Goal: Navigation & Orientation: Find specific page/section

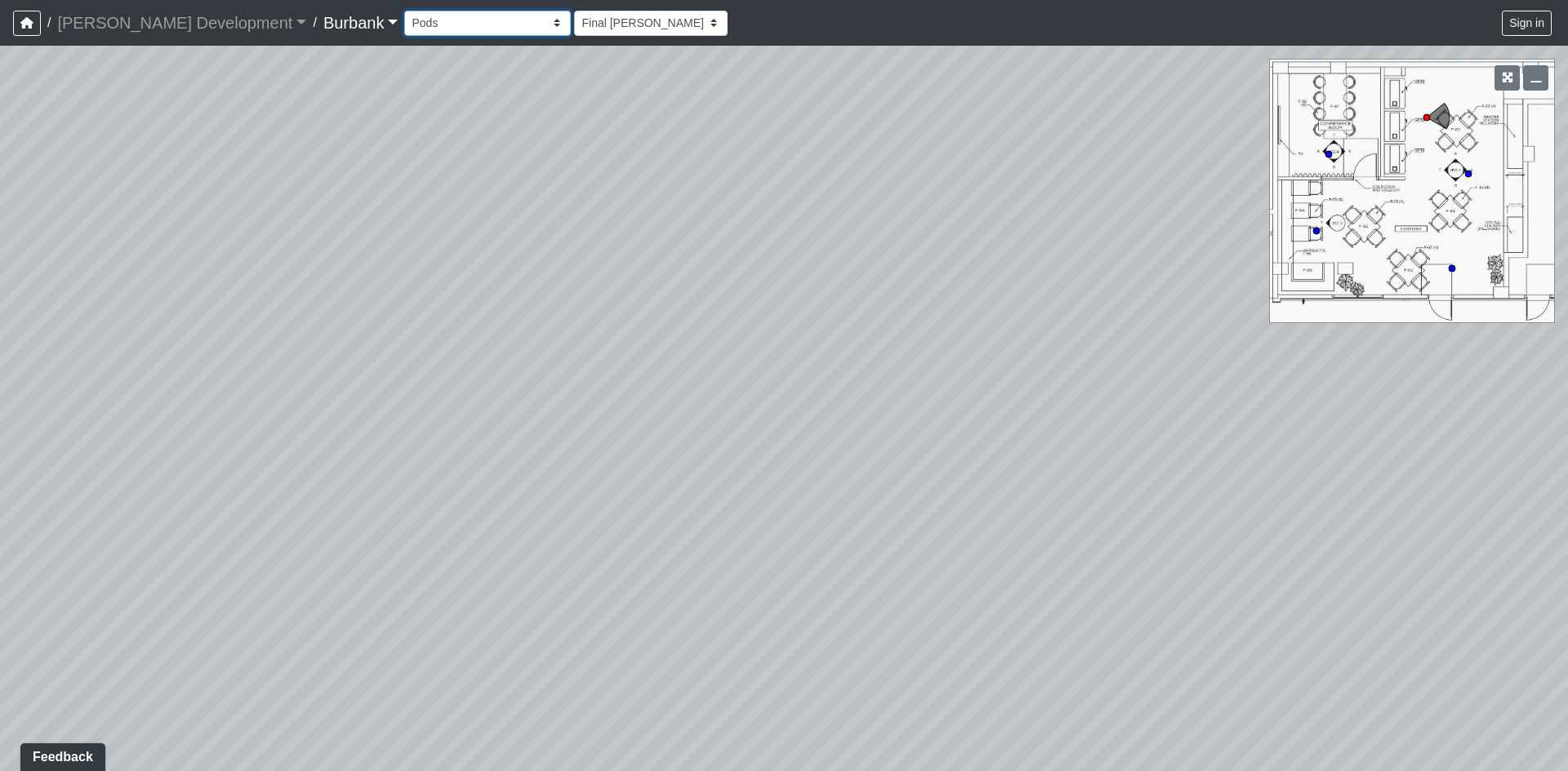
click at [418, 22] on select "Couch Counter Entry Pool Table Seating Cardio Entry Weights Archway Flatscreen …" at bounding box center [488, 23] width 167 height 25
click at [404, 11] on select "Couch Counter Entry Pool Table Seating Cardio Entry Weights Archway Flatscreen …" at bounding box center [488, 23] width 167 height 25
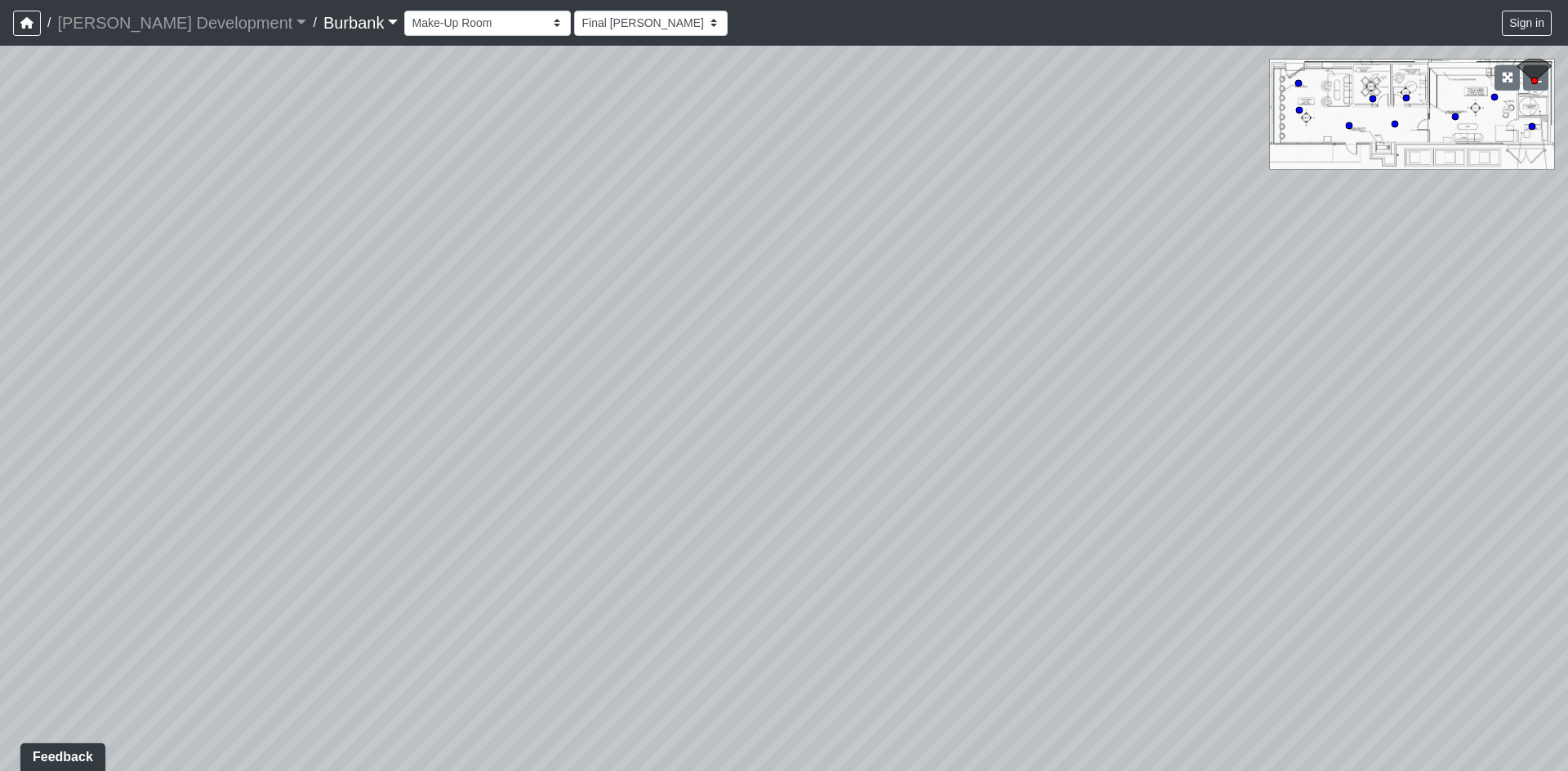
drag, startPoint x: 849, startPoint y: 280, endPoint x: 1166, endPoint y: 266, distance: 317.3
click at [1166, 266] on div "Loading... Long Counter Loading... Pivot Door Loading... Podcast Room 1 Loading…" at bounding box center [784, 408] width 1568 height 725
click at [1303, 113] on div "Loading... Long Counter Loading... Pivot Door Loading... Podcast Room 1 Loading…" at bounding box center [784, 408] width 1568 height 725
click at [1302, 111] on circle at bounding box center [1299, 110] width 6 height 6
drag, startPoint x: 590, startPoint y: 218, endPoint x: 1368, endPoint y: 221, distance: 778.0
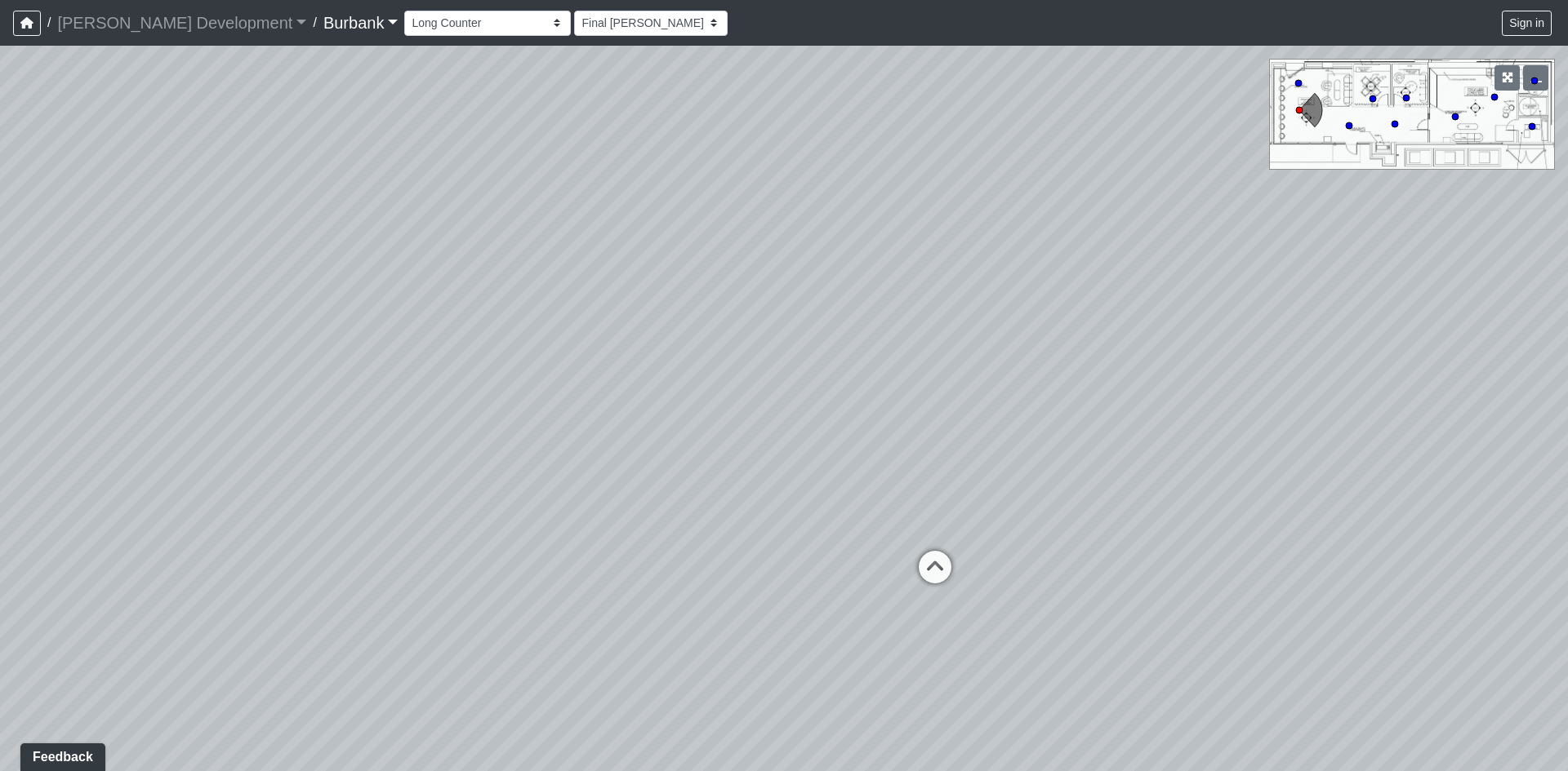
click at [1293, 212] on div "Loading... Long Counter Loading... Pivot Door Loading... Podcast Room 1 Loading…" at bounding box center [784, 408] width 1568 height 725
drag, startPoint x: 744, startPoint y: 222, endPoint x: 943, endPoint y: 295, distance: 212.0
click at [943, 295] on div "Loading... Long Counter Loading... Pivot Door Loading... Podcast Room 1 Loading…" at bounding box center [784, 408] width 1568 height 725
drag, startPoint x: 1059, startPoint y: 298, endPoint x: 580, endPoint y: 313, distance: 479.2
click at [607, 311] on div "Loading... Long Counter Loading... Pivot Door Loading... Podcast Room 1 Loading…" at bounding box center [784, 408] width 1568 height 725
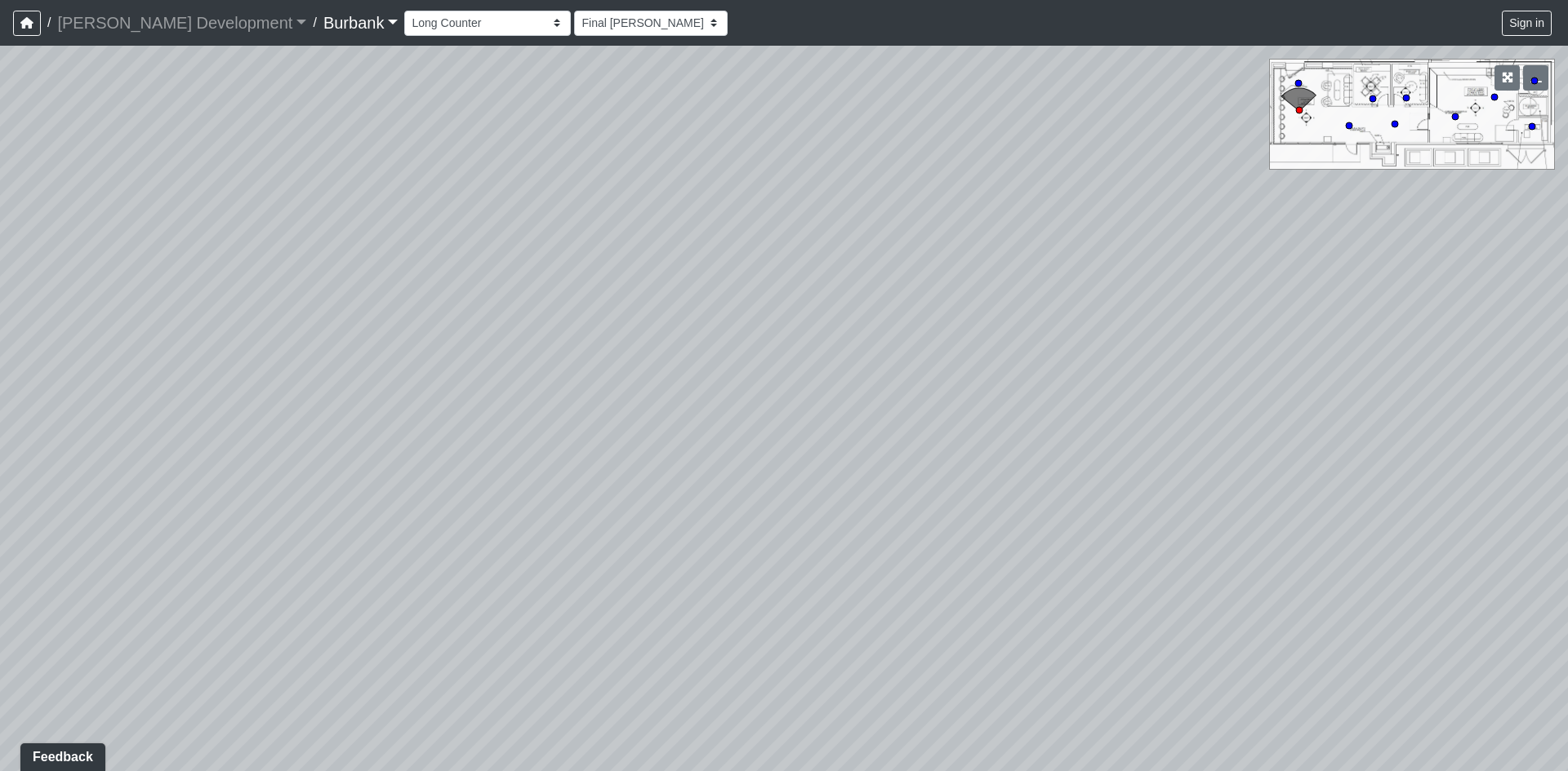
drag, startPoint x: 599, startPoint y: 327, endPoint x: 1182, endPoint y: 360, distance: 583.9
click at [1181, 360] on div "Loading... Long Counter Loading... Pivot Door Loading... Podcast Room 1 Loading…" at bounding box center [784, 408] width 1568 height 725
drag, startPoint x: 613, startPoint y: 330, endPoint x: 1127, endPoint y: 306, distance: 514.6
click at [907, 313] on div "Loading... Long Counter Loading... Pivot Door Loading... Podcast Room 1 Loading…" at bounding box center [784, 408] width 1568 height 725
drag, startPoint x: 819, startPoint y: 299, endPoint x: 534, endPoint y: 323, distance: 286.0
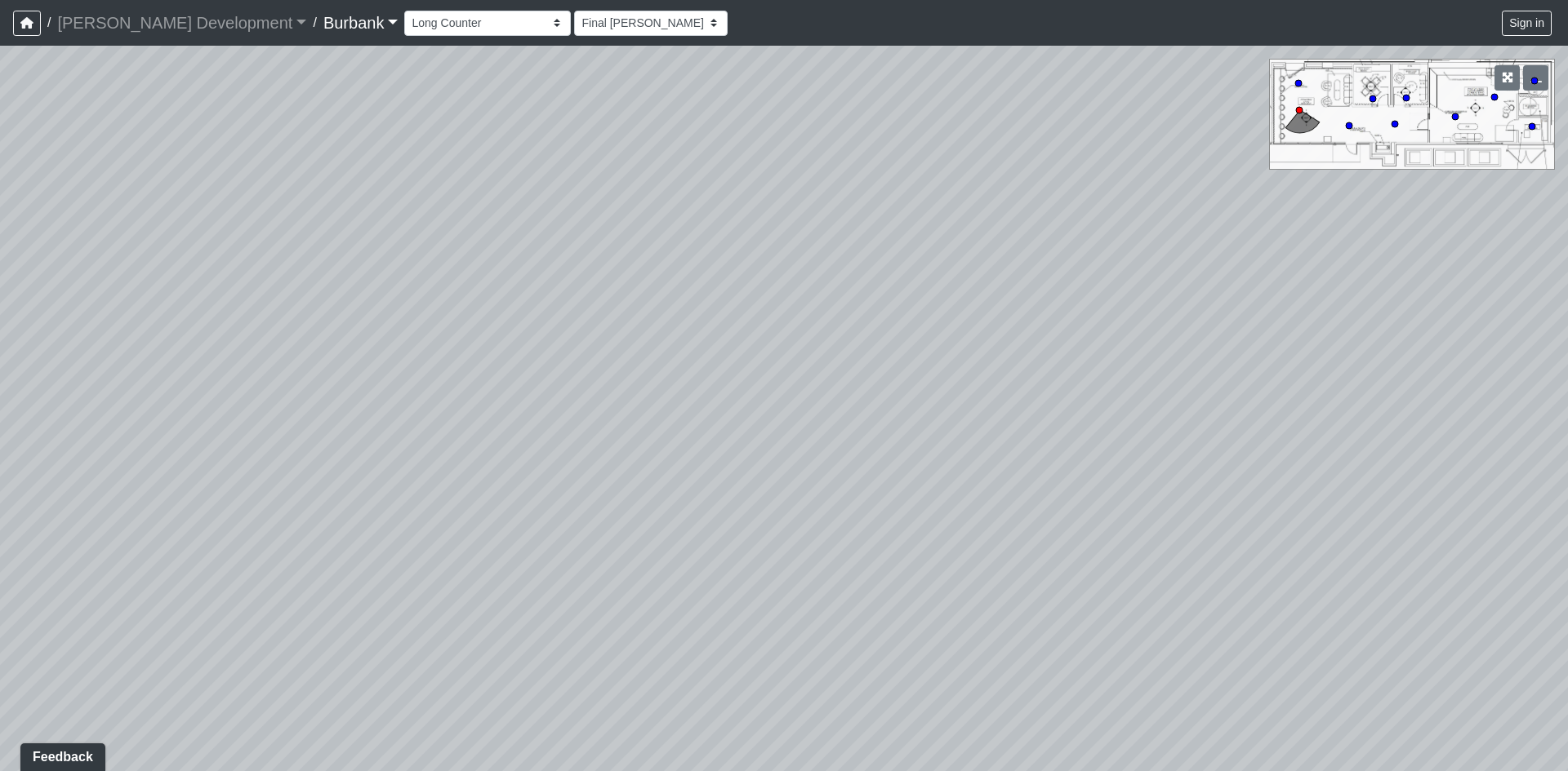
click at [627, 320] on div "Loading... Long Counter Loading... Pivot Door Loading... Podcast Room 1 Loading…" at bounding box center [784, 408] width 1568 height 725
drag, startPoint x: 1007, startPoint y: 301, endPoint x: 726, endPoint y: 223, distance: 291.6
click at [726, 223] on div "Loading... Long Counter Loading... Pivot Door Loading... Podcast Room 1 Loading…" at bounding box center [784, 408] width 1568 height 725
drag, startPoint x: 1193, startPoint y: 285, endPoint x: 703, endPoint y: 299, distance: 490.2
click at [703, 299] on div "Loading... Long Counter Loading... Pivot Door Loading... Podcast Room 1 Loading…" at bounding box center [784, 408] width 1568 height 725
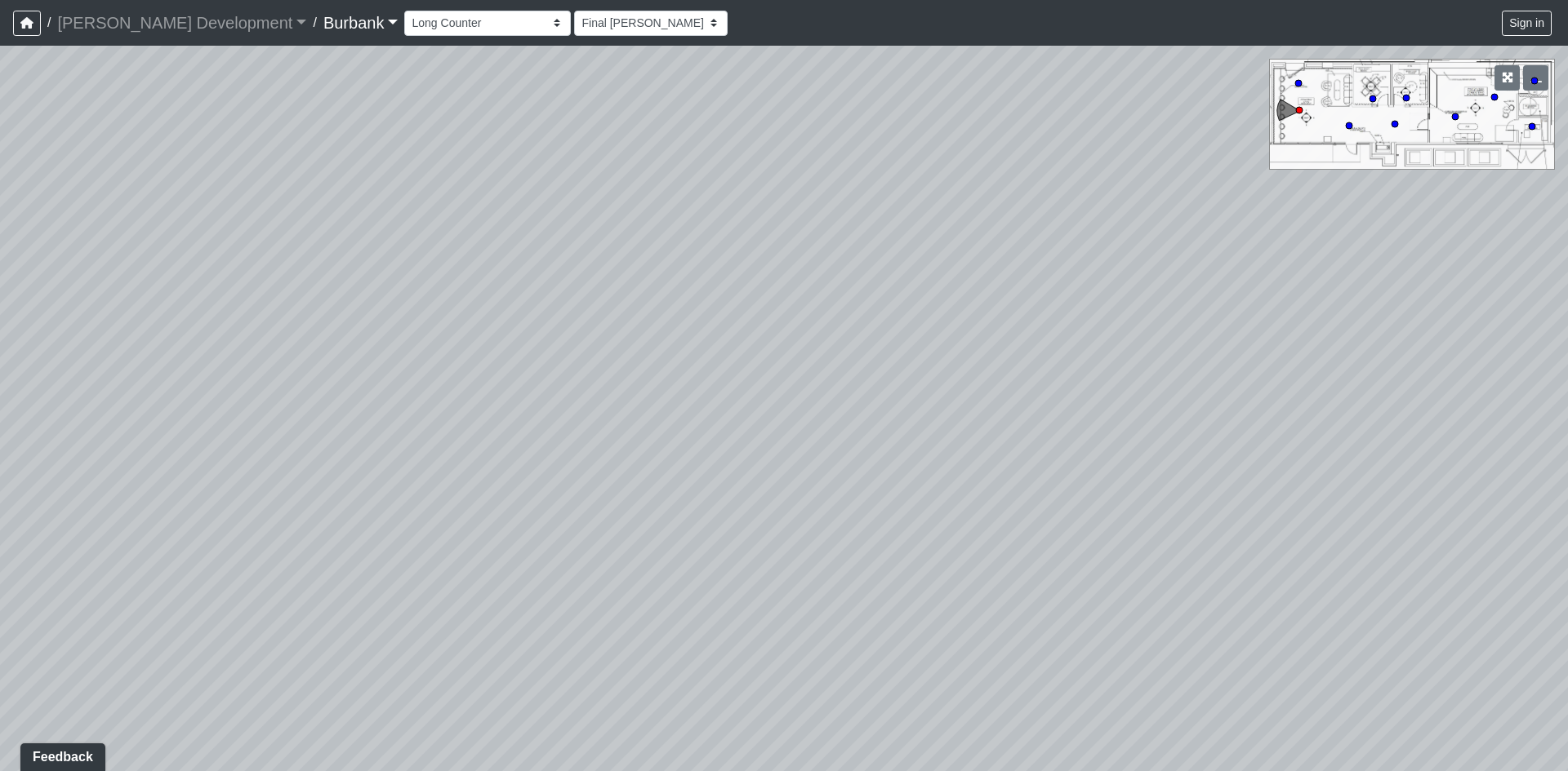
drag, startPoint x: 670, startPoint y: 639, endPoint x: 762, endPoint y: 194, distance: 454.4
click at [762, 194] on div "Loading... Long Counter Loading... Pivot Door Loading... Podcast Room 1 Loading…" at bounding box center [784, 408] width 1568 height 725
drag, startPoint x: 1277, startPoint y: 355, endPoint x: 1114, endPoint y: 509, distance: 224.2
click at [1114, 506] on div "Loading... Long Counter Loading... Pivot Door Loading... Podcast Room 1 Loading…" at bounding box center [784, 408] width 1568 height 725
drag, startPoint x: 1264, startPoint y: 475, endPoint x: 700, endPoint y: 436, distance: 565.3
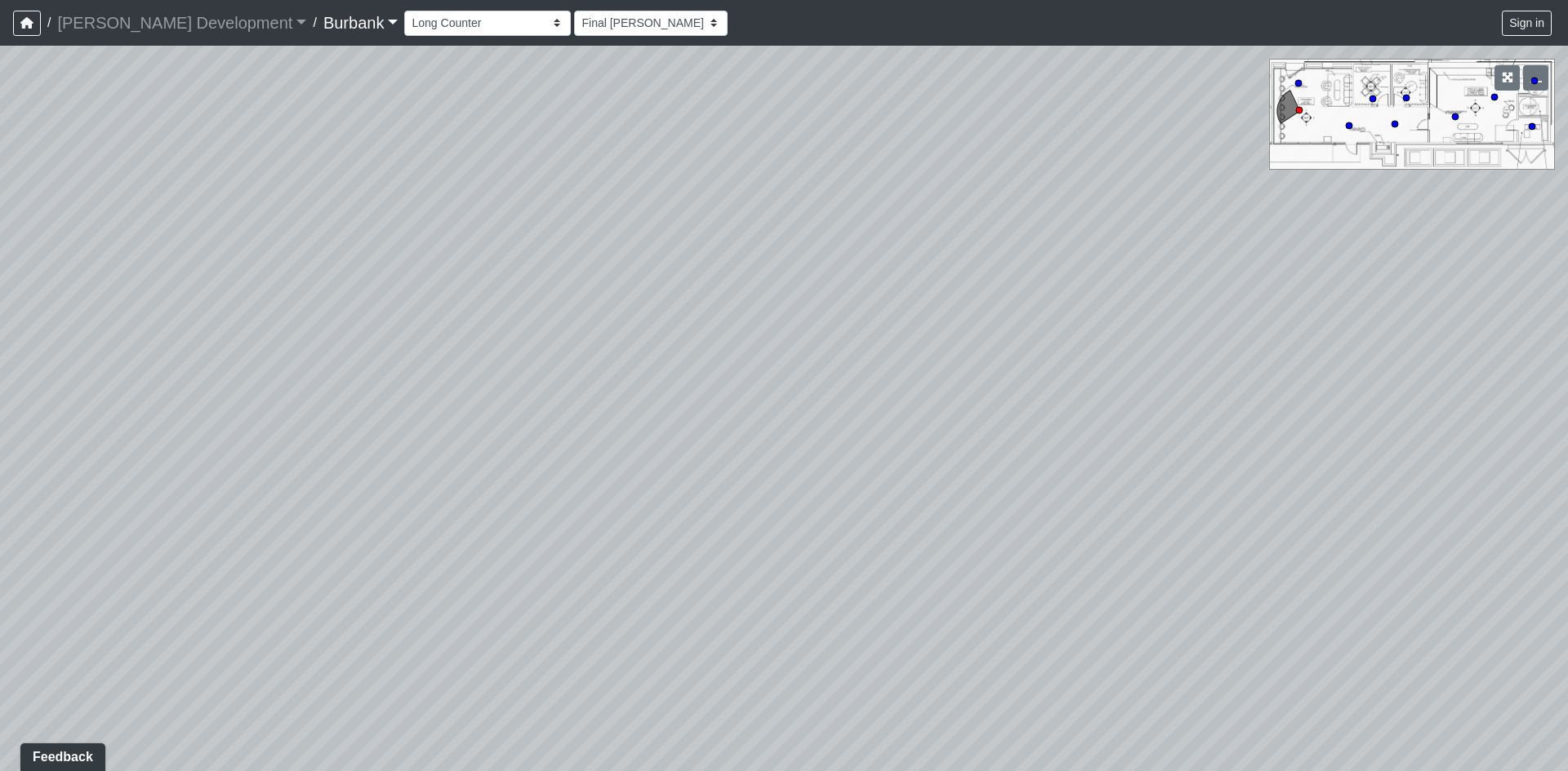
click at [1087, 454] on div "Loading... Long Counter Loading... Pivot Door Loading... Podcast Room 1 Loading…" at bounding box center [784, 408] width 1568 height 725
drag, startPoint x: 1211, startPoint y: 435, endPoint x: 569, endPoint y: 464, distance: 642.7
click at [794, 461] on div "Loading... Long Counter Loading... Pivot Door Loading... Podcast Room 1 Loading…" at bounding box center [784, 408] width 1568 height 725
click at [772, 591] on div "Loading... Long Counter Loading... Pivot Door Loading... Podcast Room 1 Loading…" at bounding box center [784, 408] width 1568 height 725
click at [785, 598] on div "Loading... Long Counter Loading... Pivot Door Loading... Podcast Room 1 Loading…" at bounding box center [784, 408] width 1568 height 725
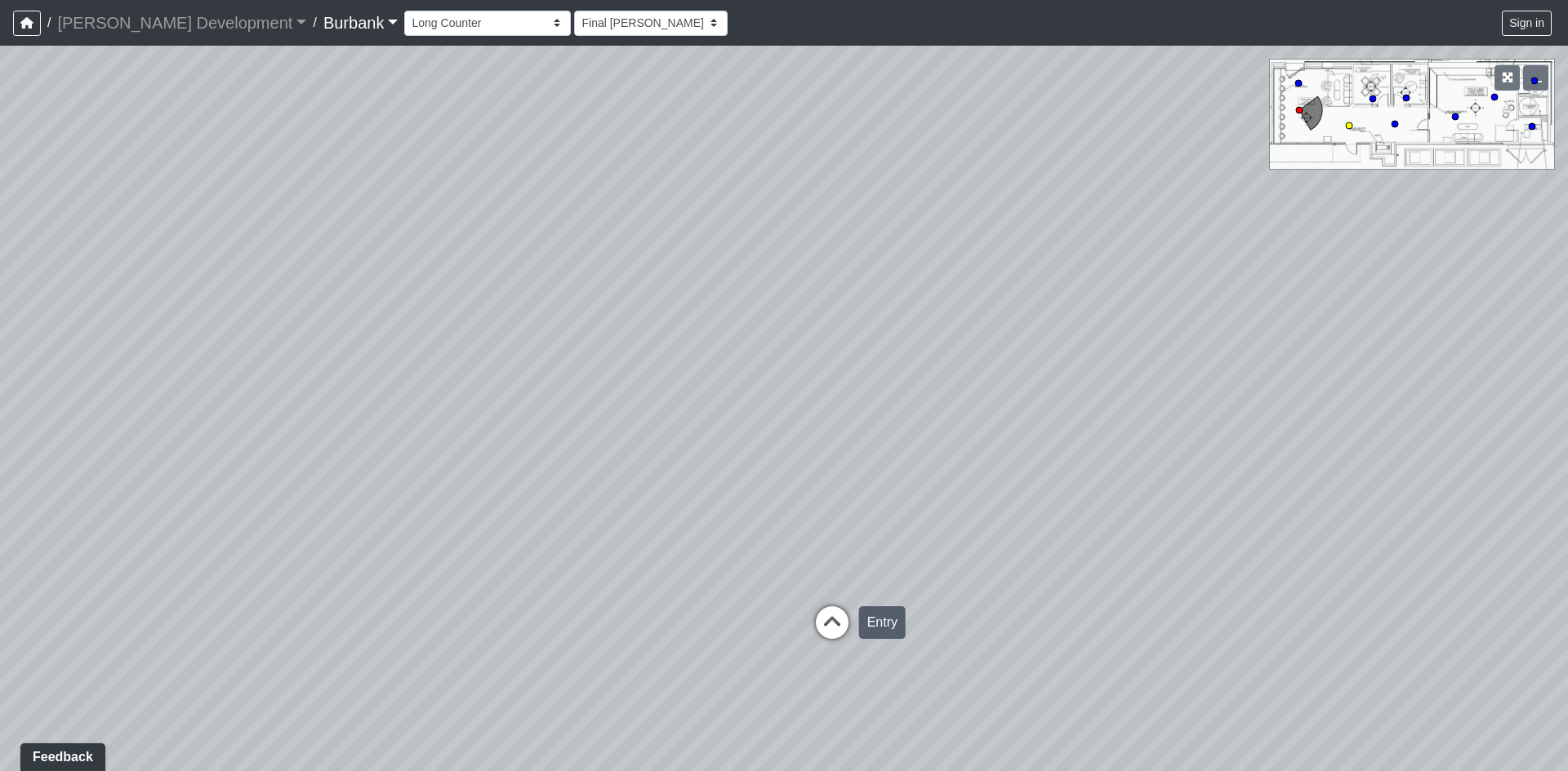
click at [822, 624] on icon at bounding box center [832, 631] width 49 height 49
drag, startPoint x: 745, startPoint y: 556, endPoint x: 1211, endPoint y: 482, distance: 471.8
click at [1219, 484] on div "Loading... Long Counter Loading... Pivot Door Loading... Podcast Room 1 Loading…" at bounding box center [784, 408] width 1568 height 725
drag, startPoint x: 1086, startPoint y: 465, endPoint x: 1072, endPoint y: 492, distance: 30.4
click at [1077, 477] on div "Loading... Long Counter Loading... Pivot Door Loading... Podcast Room 1 Loading…" at bounding box center [784, 408] width 1568 height 725
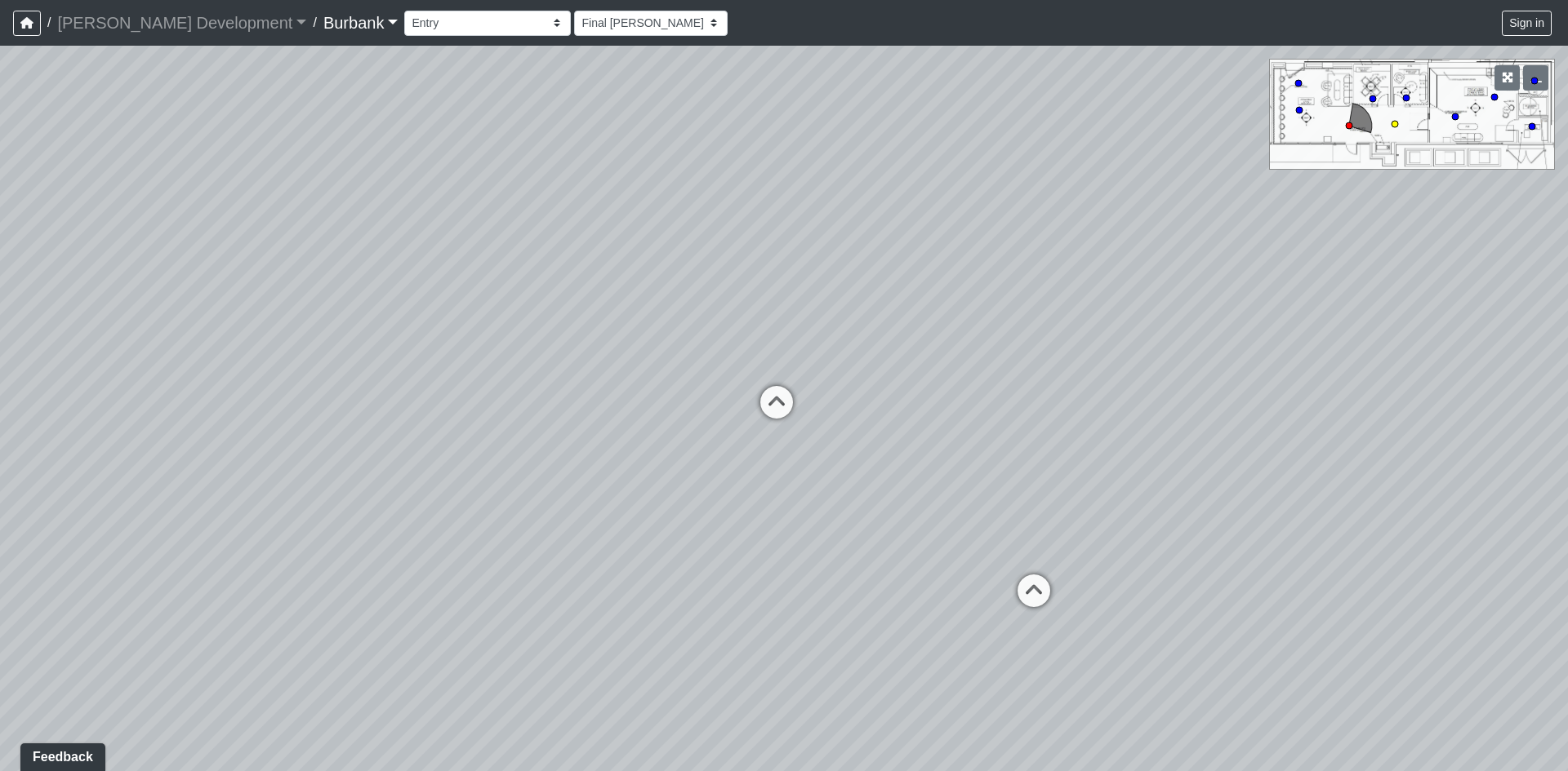
click at [1047, 601] on icon at bounding box center [1034, 599] width 49 height 49
click at [1113, 382] on div "Loading... Green Screen" at bounding box center [1108, 405] width 49 height 49
select select "uFaLL5Sxf4GznXh2F2Kwek"
drag, startPoint x: 910, startPoint y: 419, endPoint x: 1324, endPoint y: 426, distance: 414.1
click at [1271, 420] on div "Loading... Long Counter Loading... Pivot Door Loading... Podcast Room 1 Loading…" at bounding box center [784, 408] width 1568 height 725
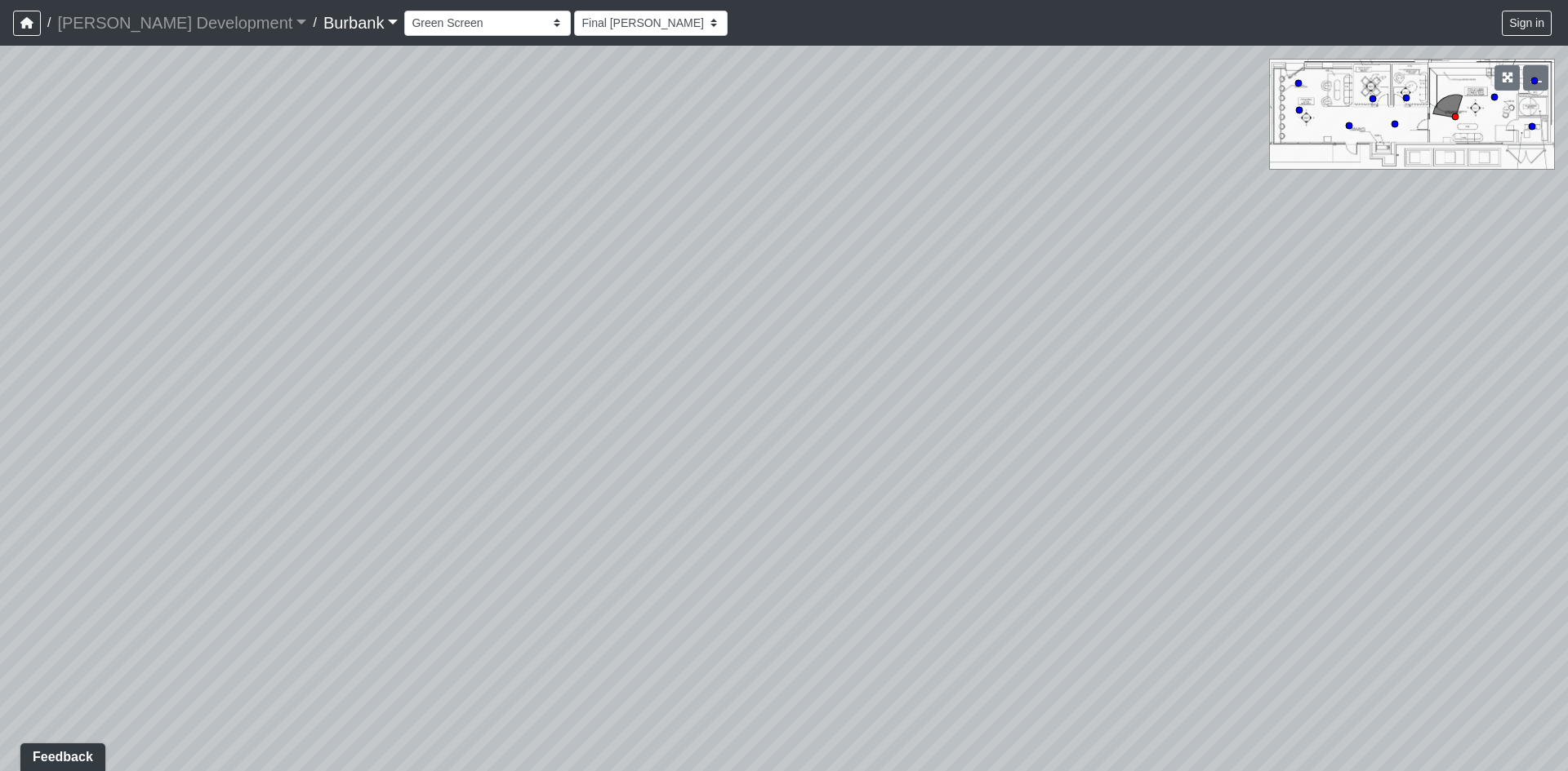
drag, startPoint x: 1284, startPoint y: 420, endPoint x: 1291, endPoint y: 651, distance: 231.1
click at [1291, 653] on div "Loading... Long Counter Loading... Pivot Door Loading... Podcast Room 1 Loading…" at bounding box center [784, 408] width 1568 height 725
drag, startPoint x: 1141, startPoint y: 488, endPoint x: 1358, endPoint y: 418, distance: 228.0
click at [1356, 419] on div "Loading... Long Counter Loading... Pivot Door Loading... Podcast Room 1 Loading…" at bounding box center [784, 408] width 1568 height 725
